Goal: Task Accomplishment & Management: Use online tool/utility

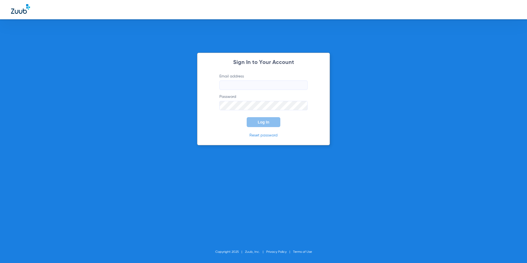
type input "[EMAIL_ADDRESS][DOMAIN_NAME]"
click at [266, 120] on span "Log In" at bounding box center [264, 122] width 12 height 4
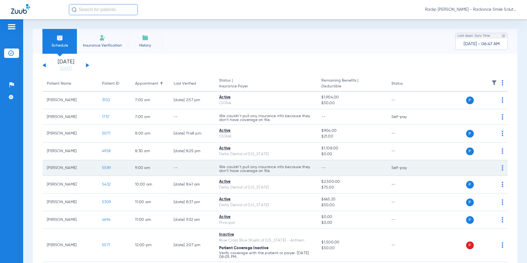
click at [107, 167] on span "5589" at bounding box center [106, 168] width 9 height 4
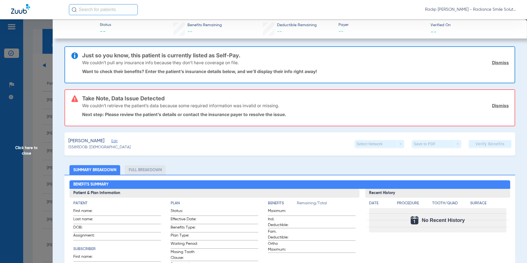
click at [114, 141] on span "Edit" at bounding box center [113, 141] width 5 height 5
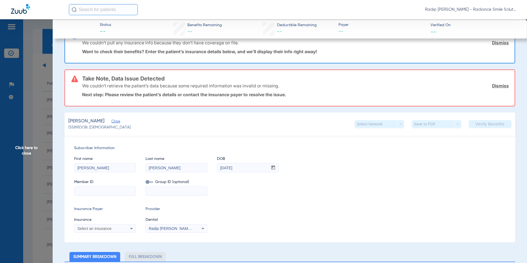
scroll to position [28, 0]
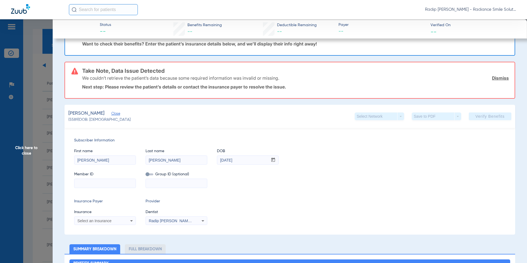
click at [103, 181] on input at bounding box center [104, 183] width 61 height 9
paste input "UAL573579"
type input "UAL573579"
click at [129, 221] on icon at bounding box center [131, 221] width 7 height 7
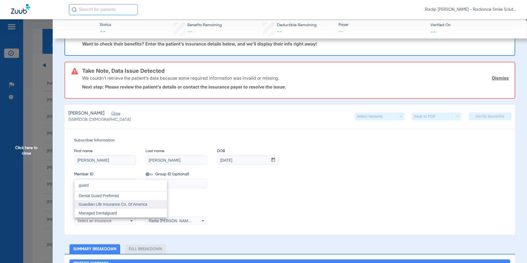
type input "guard"
click at [137, 203] on span "Guardian Life Insurance Co. Of America" at bounding box center [113, 204] width 68 height 4
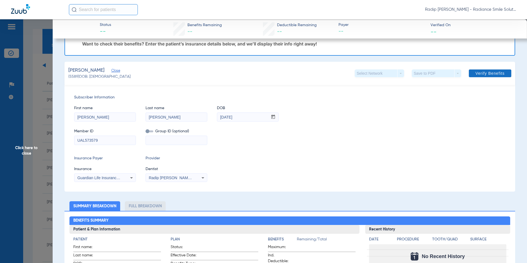
click at [476, 72] on span "Verify Benefits" at bounding box center [490, 73] width 29 height 4
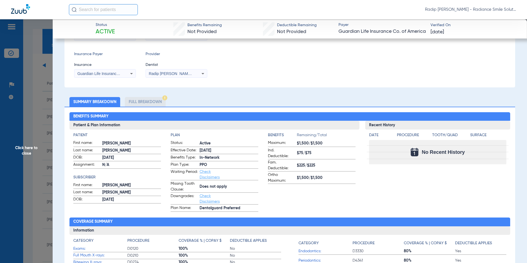
scroll to position [83, 0]
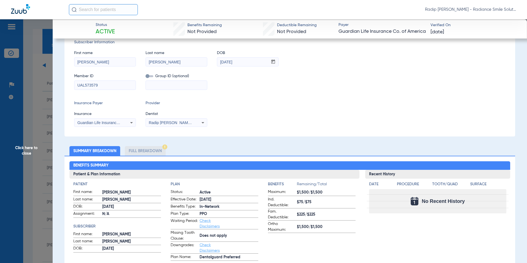
click at [34, 155] on span "Click here to close" at bounding box center [26, 150] width 53 height 263
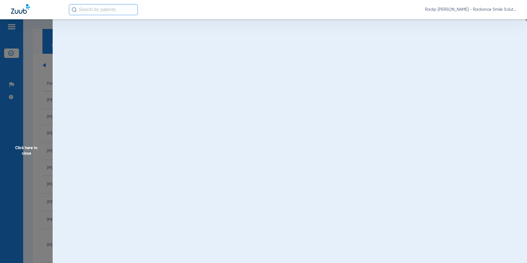
scroll to position [0, 0]
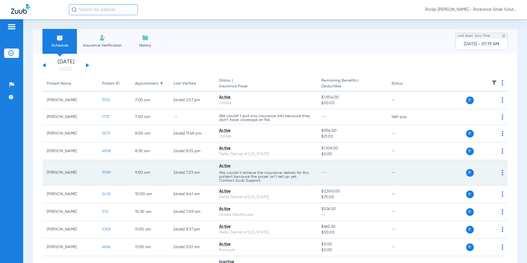
click at [109, 172] on span "5589" at bounding box center [106, 173] width 9 height 4
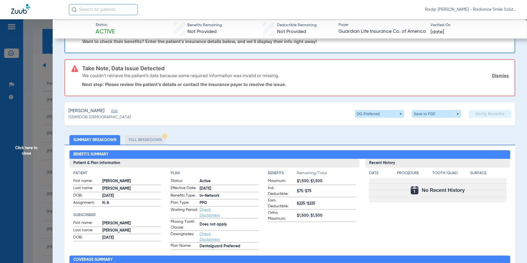
scroll to position [28, 0]
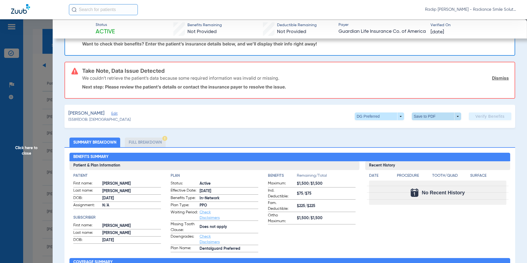
click at [425, 116] on span at bounding box center [436, 117] width 49 height 8
click at [427, 126] on span "Save to PDF" at bounding box center [435, 127] width 22 height 4
click at [24, 115] on span "Click here to close" at bounding box center [26, 150] width 53 height 263
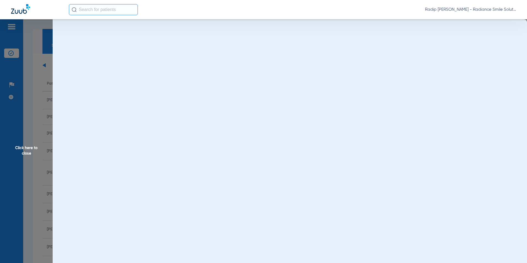
scroll to position [0, 0]
